Goal: Find specific page/section: Find specific page/section

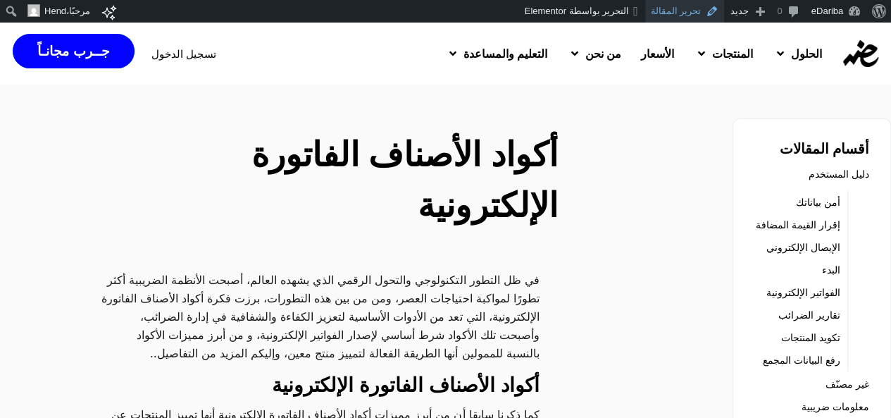
click at [678, 16] on link "تحرير المقالة" at bounding box center [685, 11] width 80 height 23
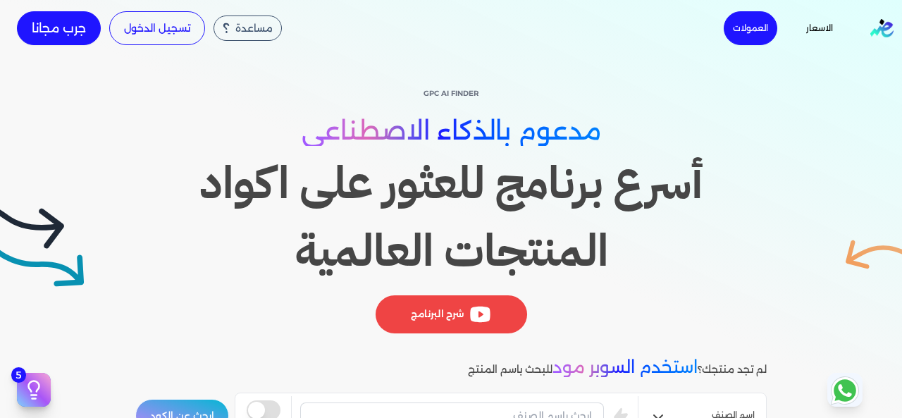
scroll to position [1903, 0]
